Goal: Information Seeking & Learning: Learn about a topic

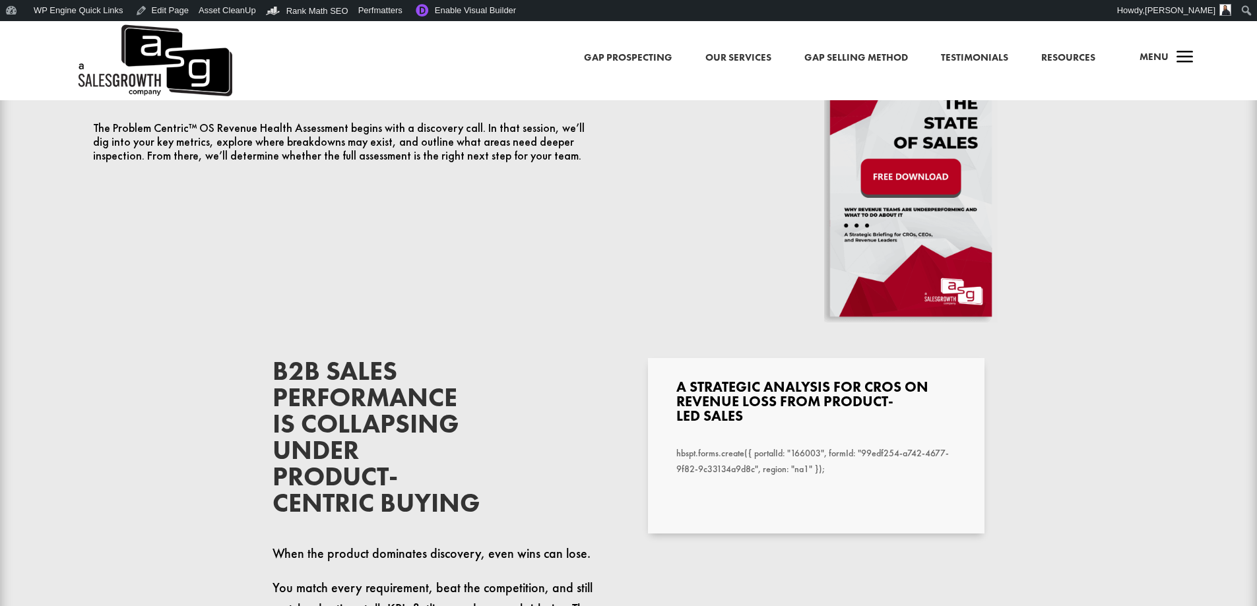
scroll to position [792, 0]
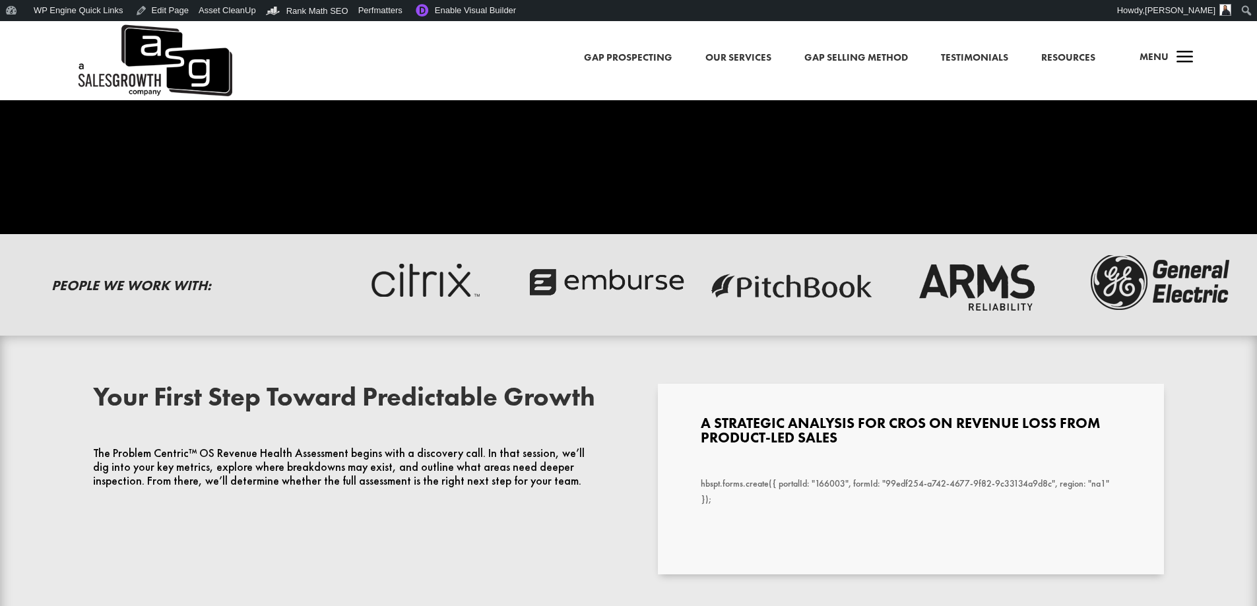
scroll to position [726, 0]
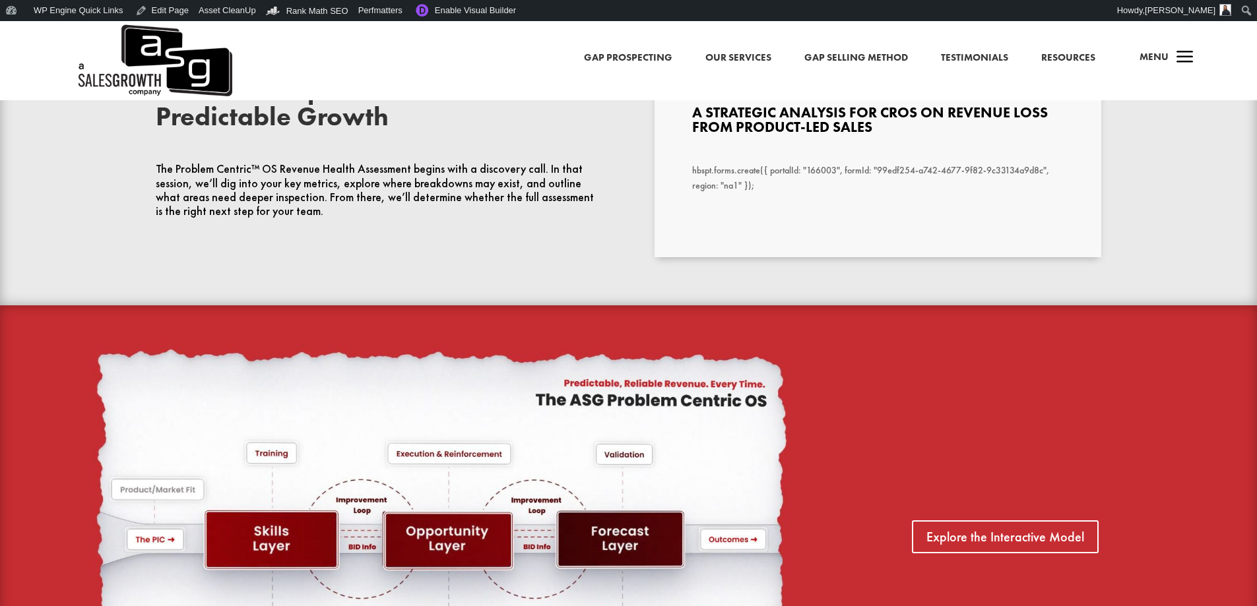
scroll to position [462, 0]
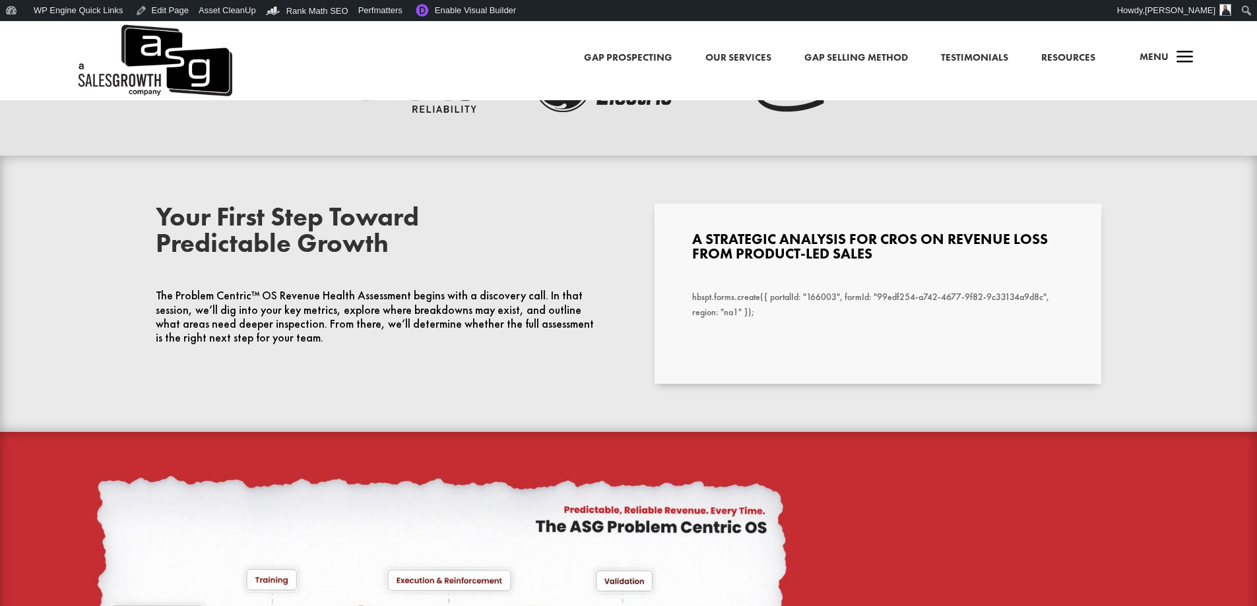
click at [531, 283] on div "Your First Step Toward Predictable Growth The Problem Centric™ OS Revenue Healt…" at bounding box center [379, 274] width 447 height 141
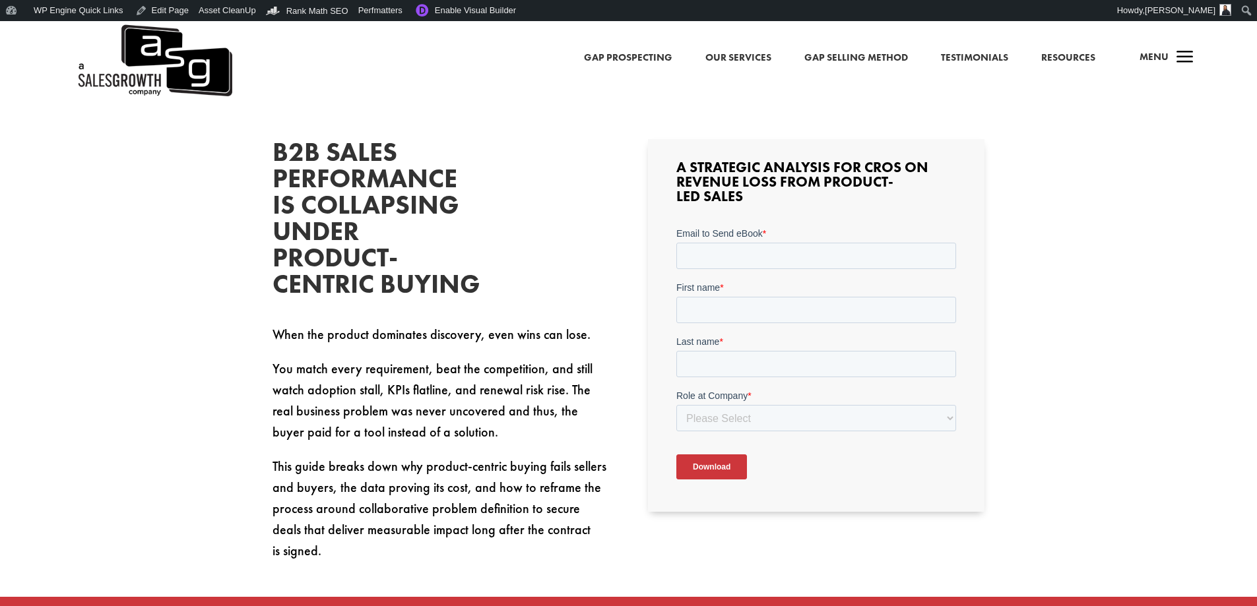
scroll to position [462, 0]
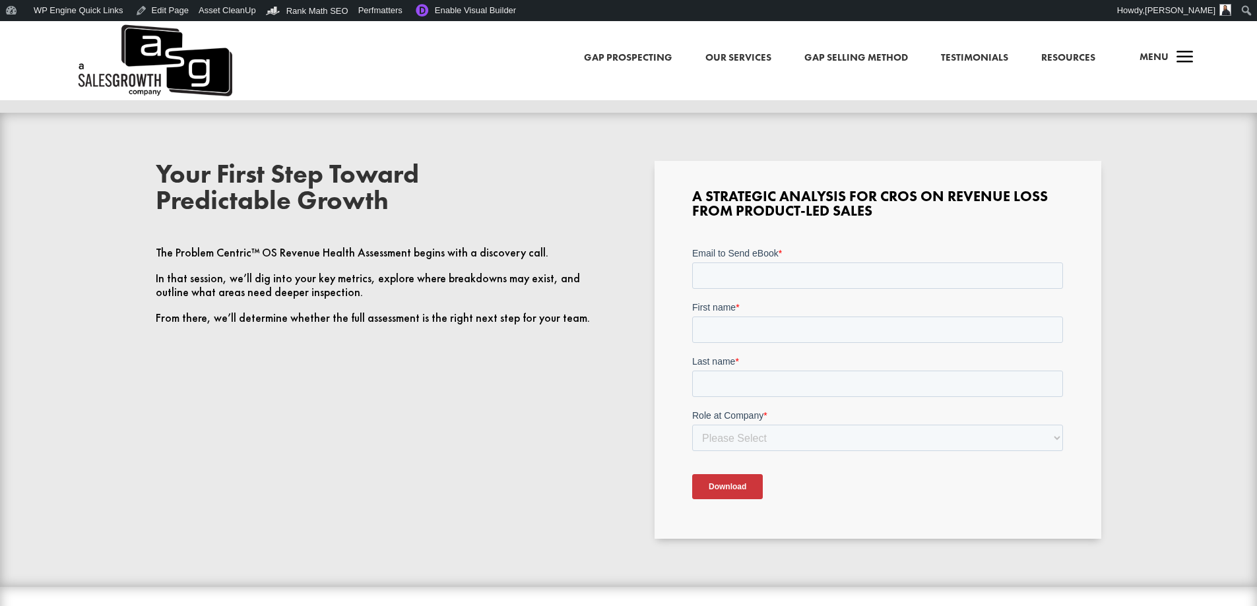
scroll to position [528, 0]
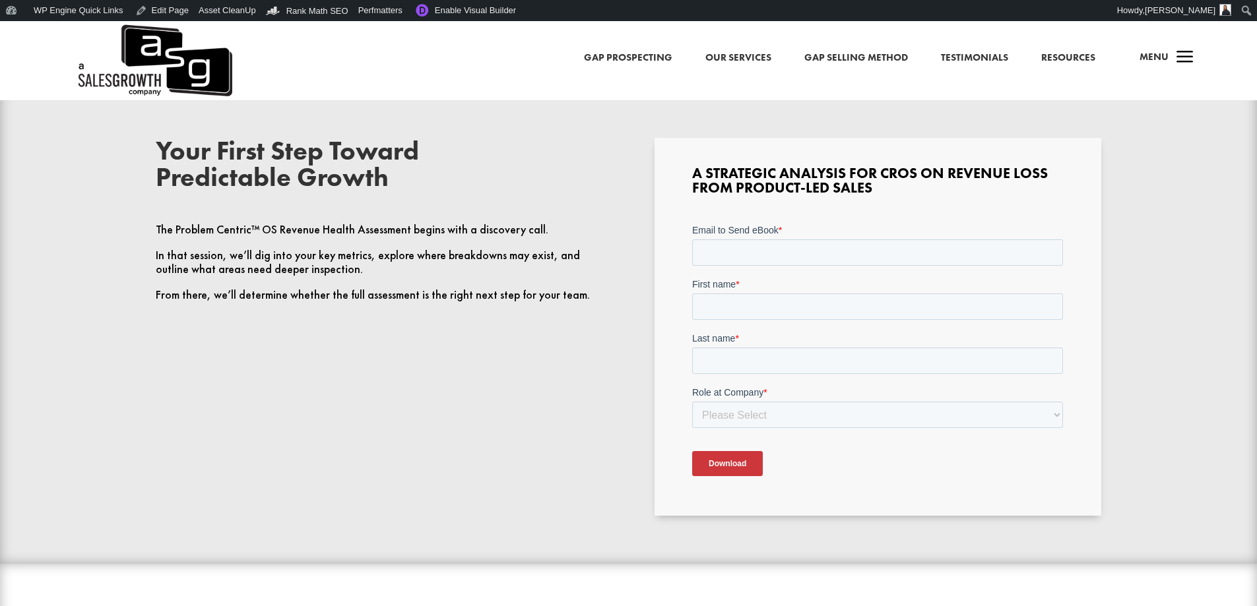
click at [852, 181] on h3 "A Strategic Analysis for CROs on Revenue Loss from Product-Led Sales" at bounding box center [877, 184] width 371 height 36
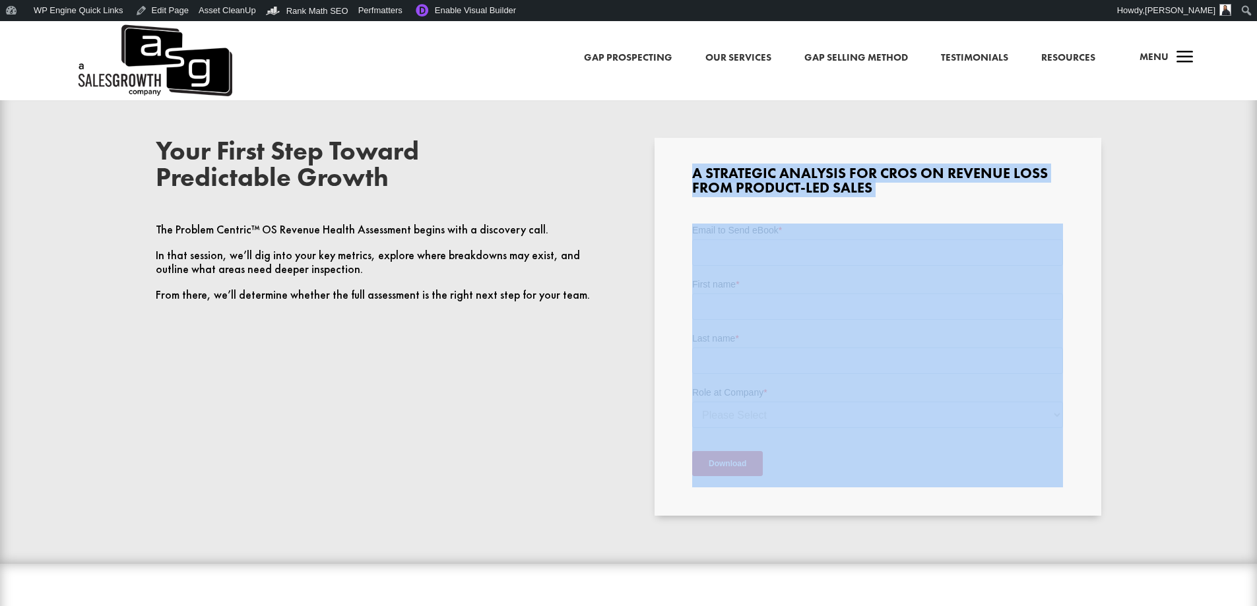
click at [852, 181] on h3 "A Strategic Analysis for CROs on Revenue Loss from Product-Led Sales" at bounding box center [877, 184] width 371 height 36
copy div "A Strategic Analysis for CROs on Revenue Loss from Product-Led Sales"
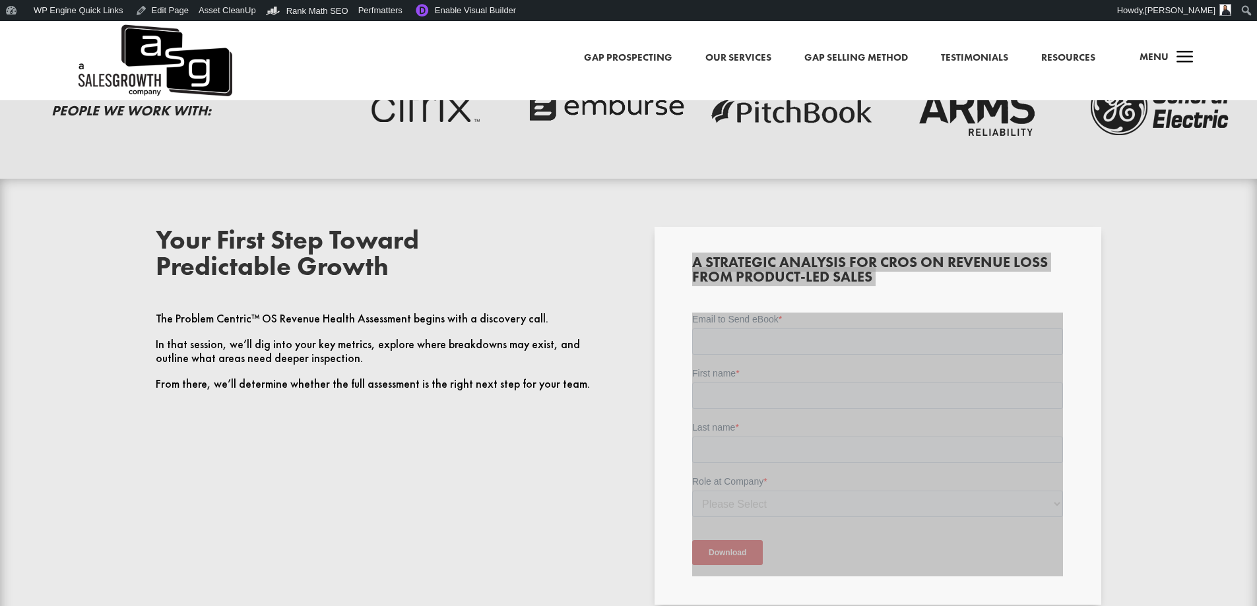
scroll to position [462, 0]
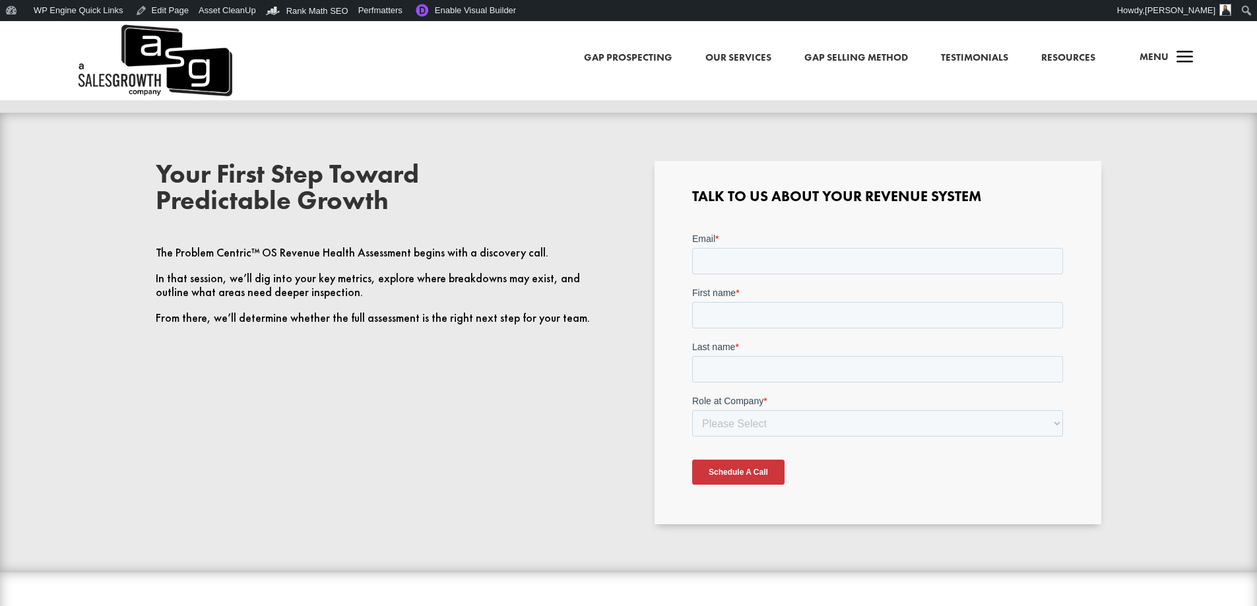
scroll to position [528, 0]
